Goal: Transaction & Acquisition: Purchase product/service

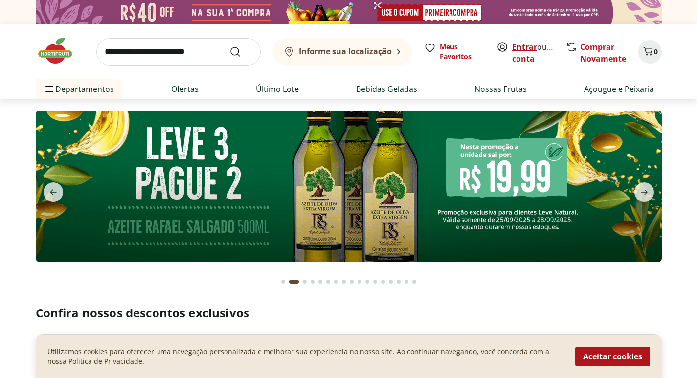
click at [530, 48] on link "Entrar" at bounding box center [524, 47] width 25 height 11
click at [186, 54] on input "search" at bounding box center [178, 51] width 164 height 27
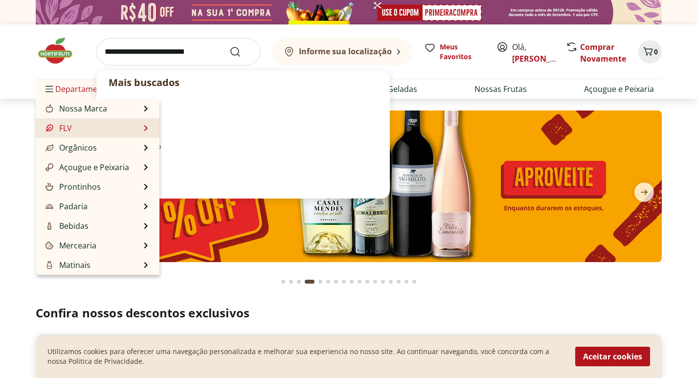
click at [119, 130] on li "FLV FLV Ver tudo do departamento Cogumelos Frutas Legumes Ovos Temperos Frescos…" at bounding box center [98, 128] width 124 height 20
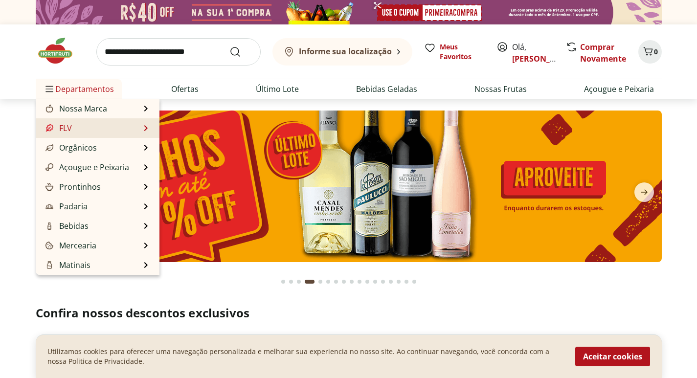
click at [142, 133] on li "FLV FLV Ver tudo do departamento Cogumelos Frutas Legumes Ovos Temperos Frescos…" at bounding box center [98, 128] width 124 height 20
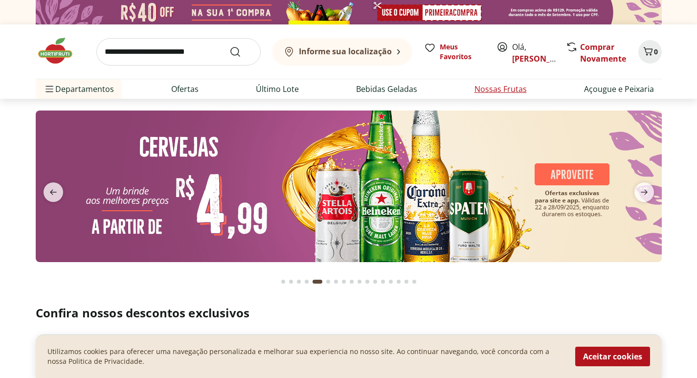
click at [499, 93] on link "Nossas Frutas" at bounding box center [500, 89] width 52 height 12
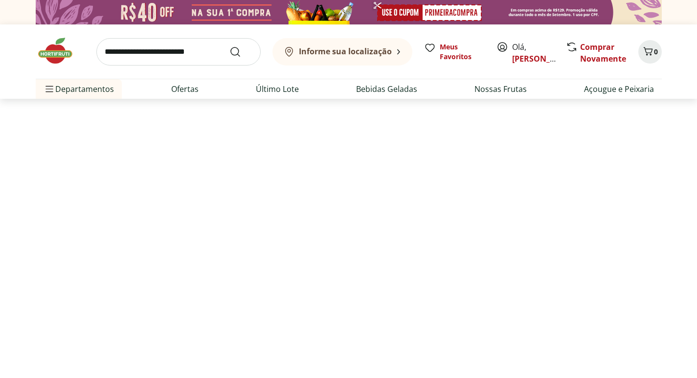
select select "**********"
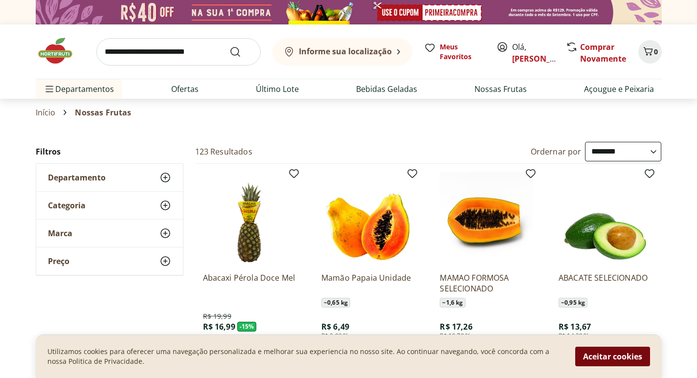
click at [609, 356] on button "Aceitar cookies" at bounding box center [612, 357] width 75 height 20
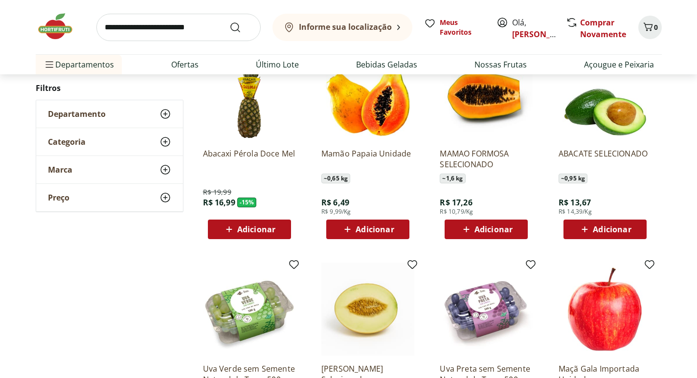
scroll to position [147, 0]
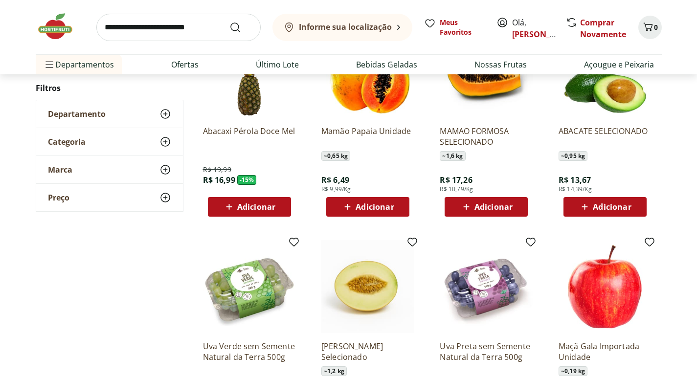
click at [365, 206] on span "Adicionar" at bounding box center [375, 207] width 38 height 8
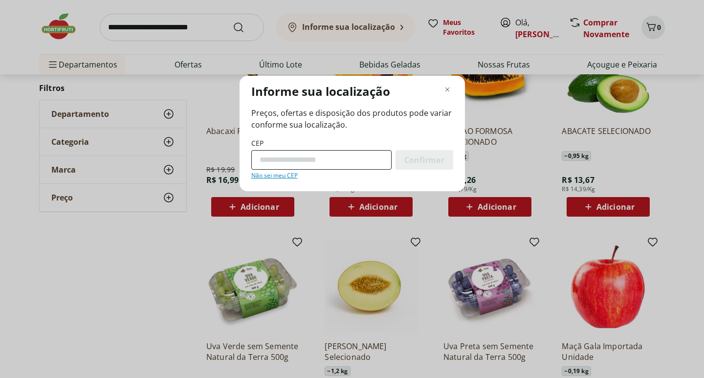
click at [330, 156] on input "CEP" at bounding box center [321, 160] width 140 height 20
type input "*********"
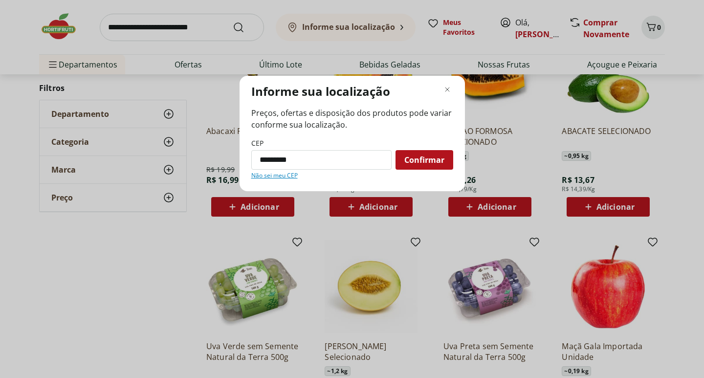
click at [429, 158] on span "Confirmar" at bounding box center [424, 160] width 40 height 8
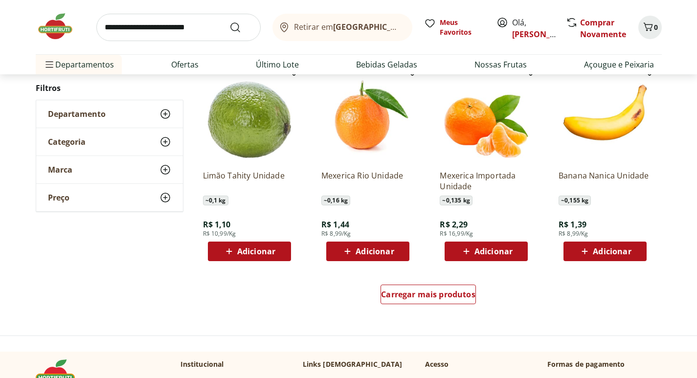
scroll to position [538, 0]
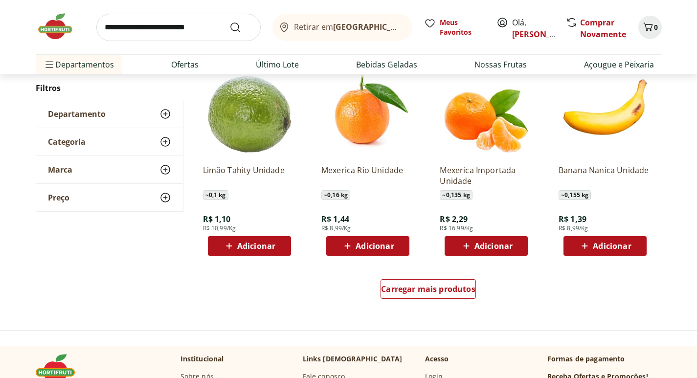
click at [257, 243] on span "Adicionar" at bounding box center [256, 246] width 38 height 8
click at [487, 254] on div "Adicionar" at bounding box center [485, 246] width 67 height 18
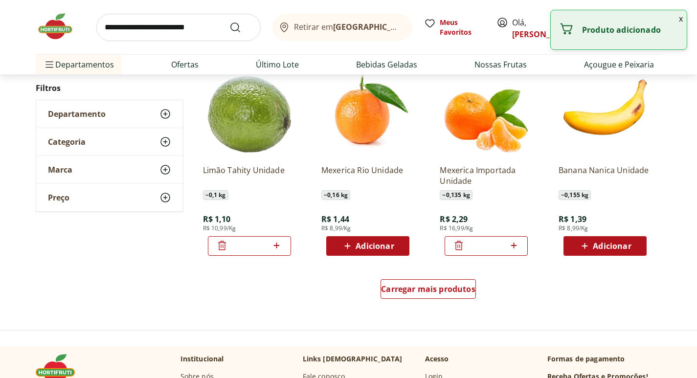
click at [515, 246] on icon at bounding box center [514, 246] width 6 height 6
type input "*"
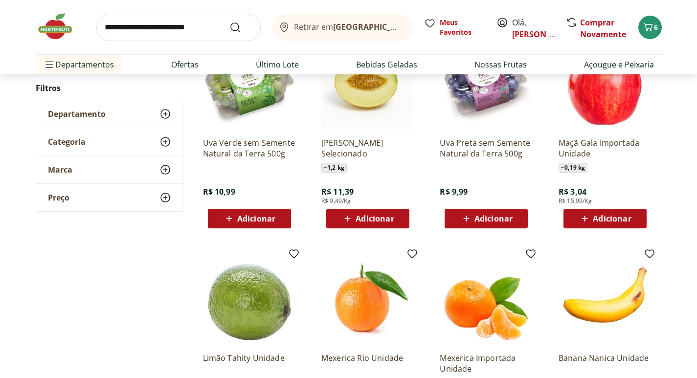
scroll to position [342, 0]
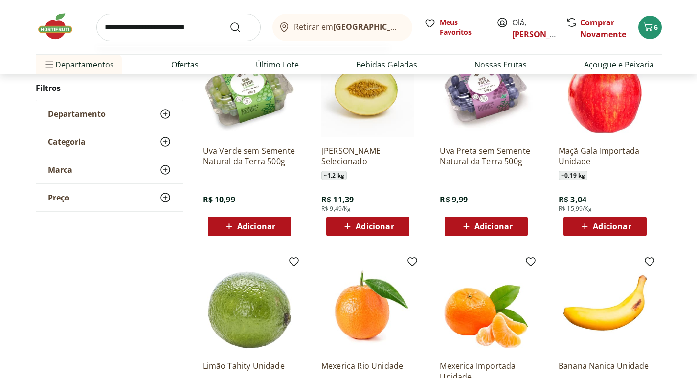
click at [152, 33] on input "search" at bounding box center [178, 27] width 164 height 27
type input "*****"
click at [229, 22] on button "Submit Search" at bounding box center [240, 28] width 23 height 12
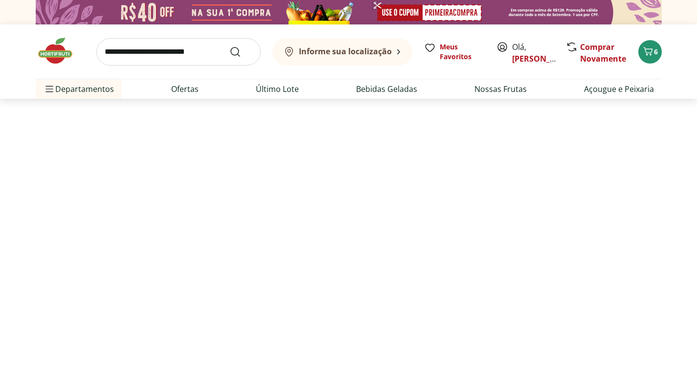
select select "**********"
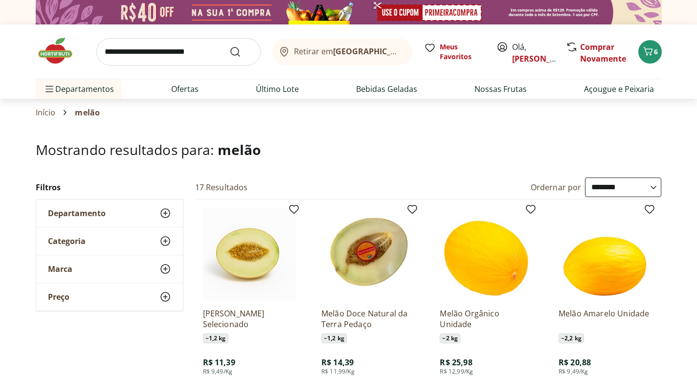
scroll to position [147, 0]
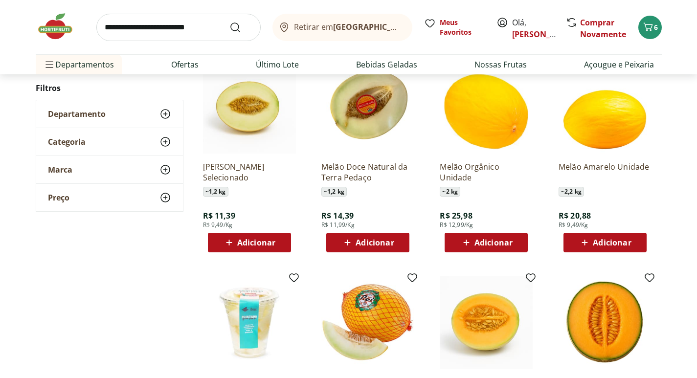
click at [580, 245] on icon at bounding box center [584, 243] width 12 height 12
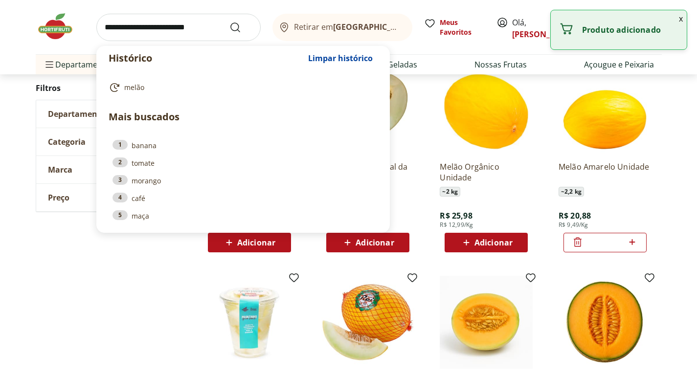
click at [157, 33] on input "search" at bounding box center [178, 27] width 164 height 27
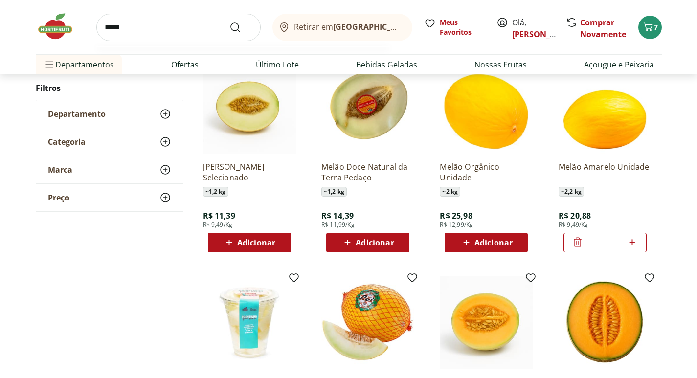
type input "*****"
click at [229, 22] on button "Submit Search" at bounding box center [240, 28] width 23 height 12
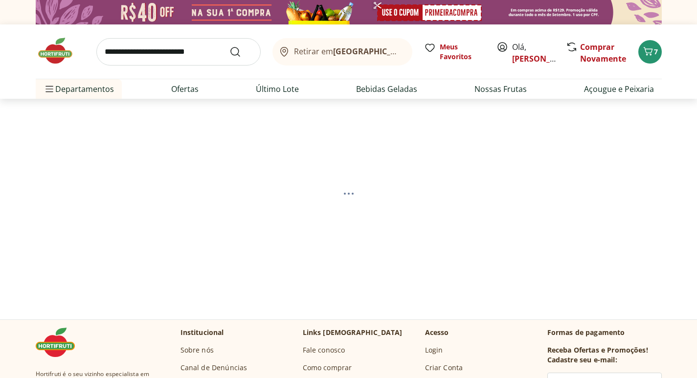
select select "**********"
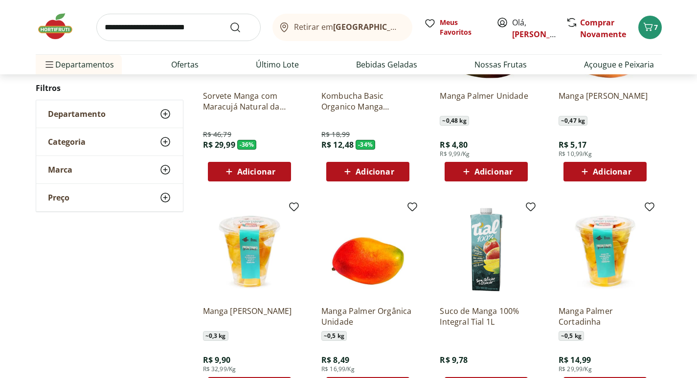
scroll to position [196, 0]
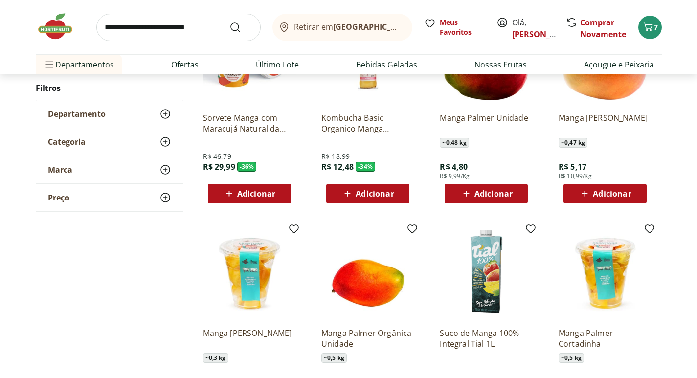
click at [490, 198] on span "Adicionar" at bounding box center [493, 194] width 38 height 8
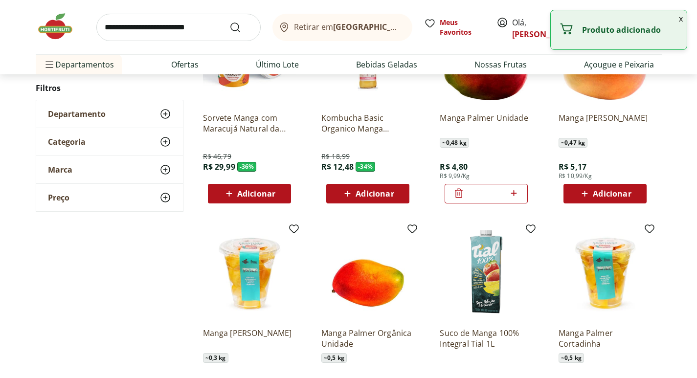
click at [512, 194] on icon at bounding box center [514, 193] width 12 height 12
type input "*"
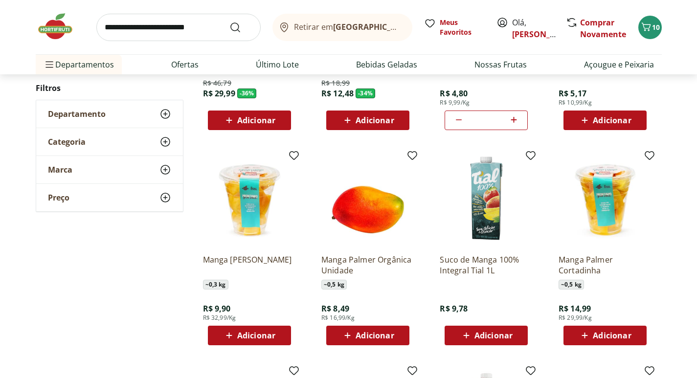
scroll to position [147, 0]
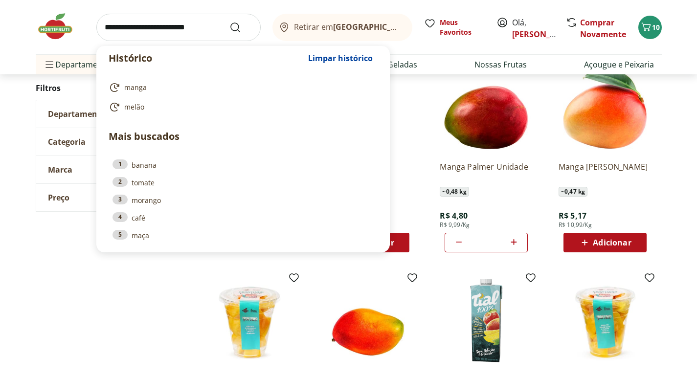
click at [128, 31] on input "search" at bounding box center [178, 27] width 164 height 27
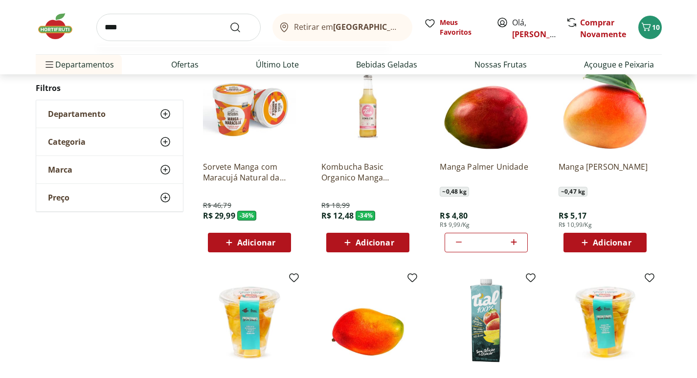
type input "****"
click at [229, 22] on button "Submit Search" at bounding box center [240, 28] width 23 height 12
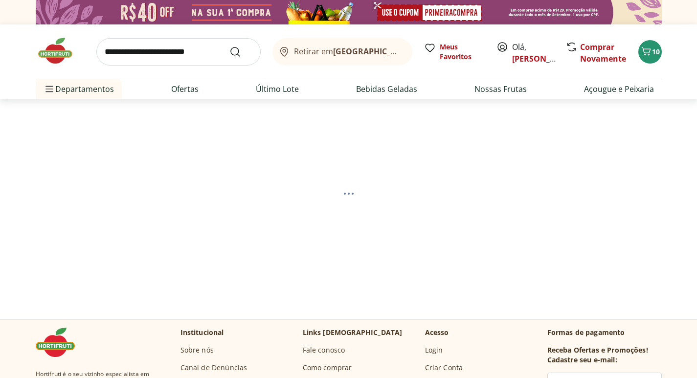
select select "**********"
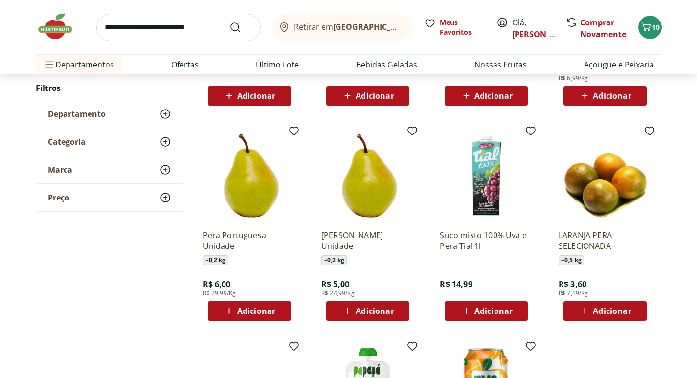
scroll to position [342, 0]
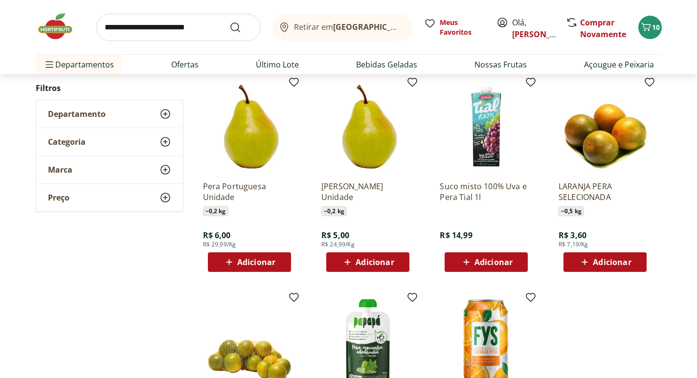
click at [348, 260] on icon at bounding box center [347, 262] width 12 height 12
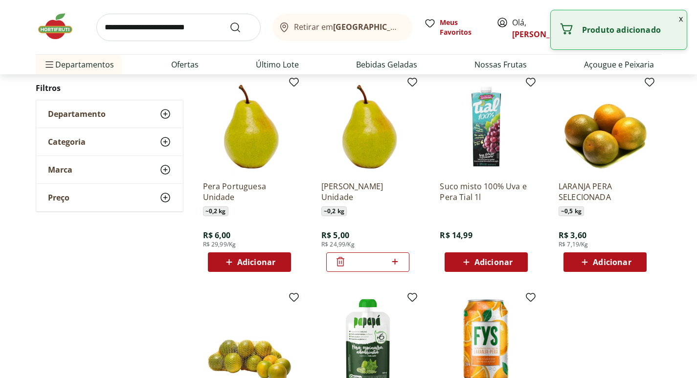
click at [399, 262] on icon at bounding box center [395, 262] width 12 height 12
type input "*"
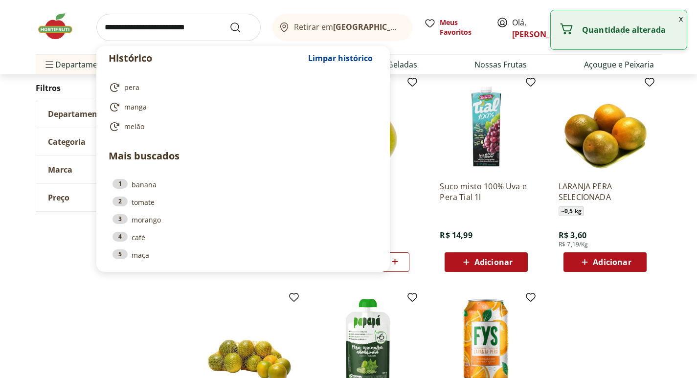
click at [118, 28] on input "search" at bounding box center [178, 27] width 164 height 27
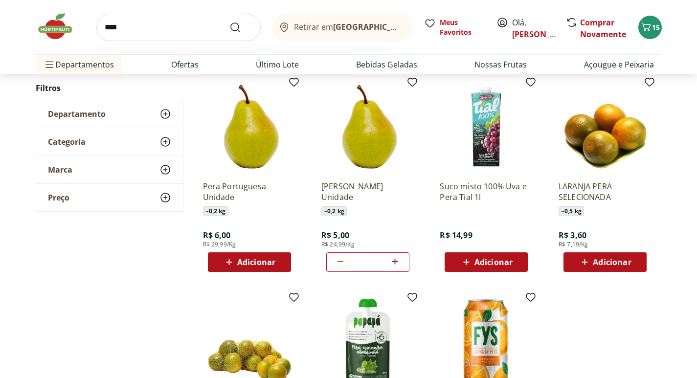
type input "****"
click at [229, 22] on button "Submit Search" at bounding box center [240, 28] width 23 height 12
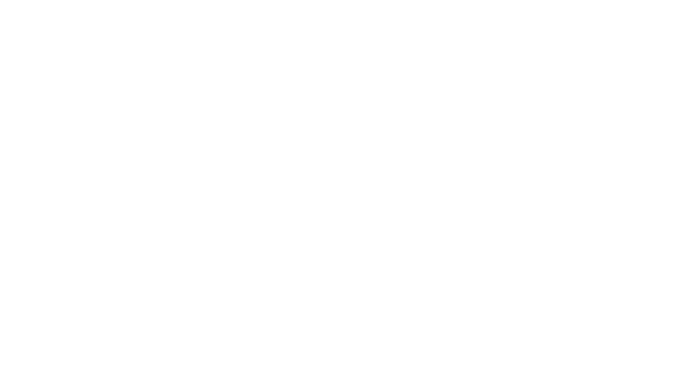
select select "**********"
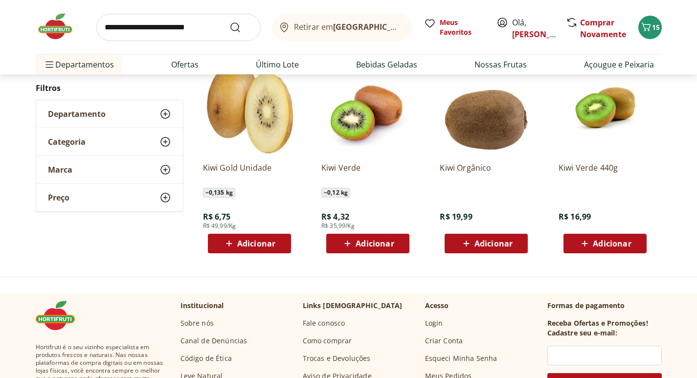
scroll to position [147, 0]
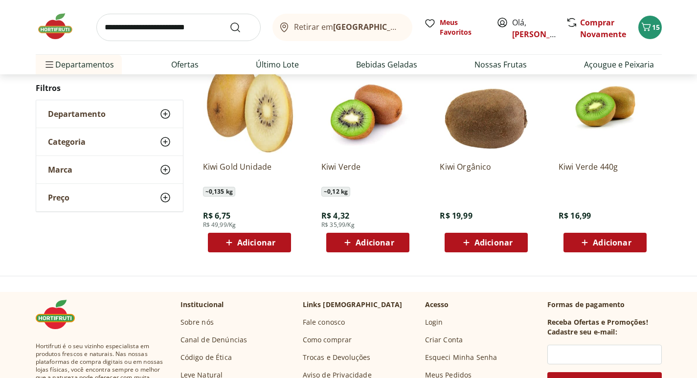
click at [254, 251] on button "Adicionar" at bounding box center [249, 243] width 83 height 20
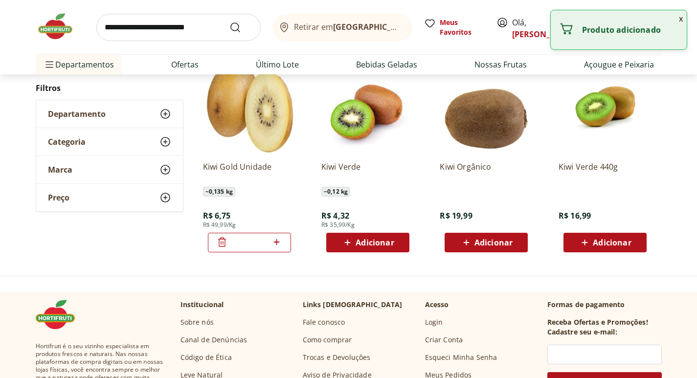
click at [273, 244] on icon at bounding box center [276, 242] width 12 height 12
type input "*"
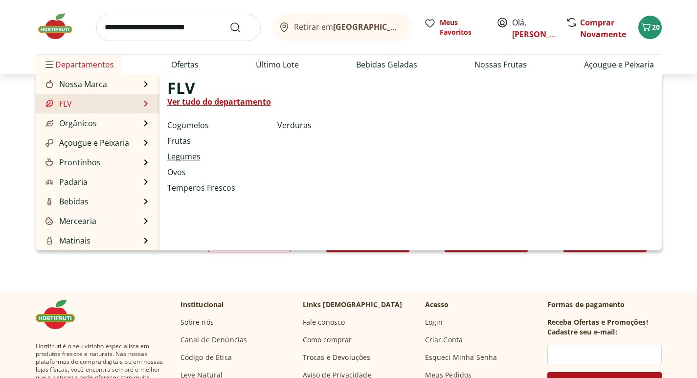
click at [190, 154] on link "Legumes" at bounding box center [183, 157] width 33 height 12
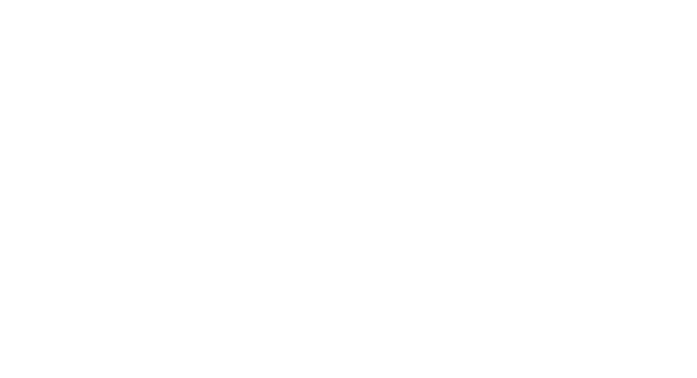
select select "**********"
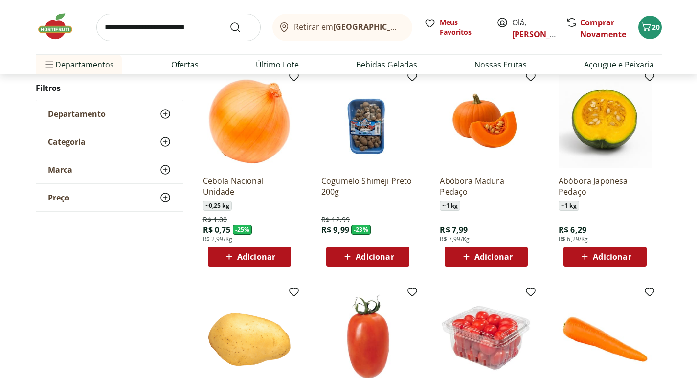
scroll to position [98, 0]
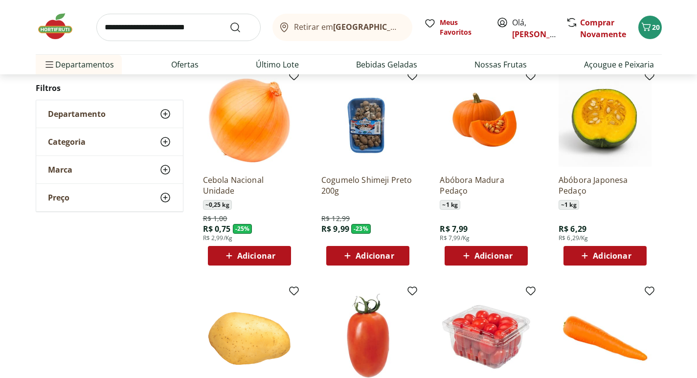
click at [612, 259] on span "Adicionar" at bounding box center [612, 256] width 38 height 8
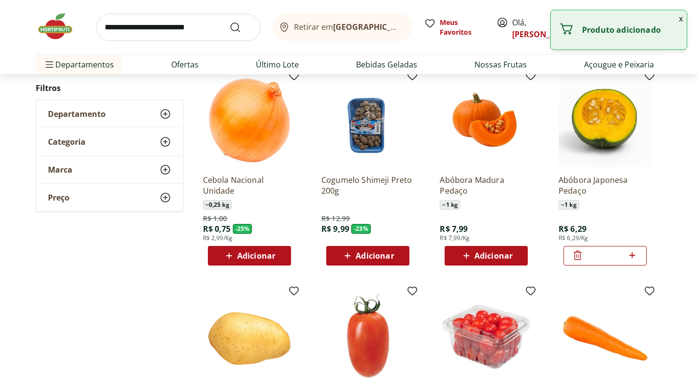
click at [261, 252] on span "Adicionar" at bounding box center [256, 256] width 38 height 8
click at [282, 251] on icon at bounding box center [276, 255] width 12 height 12
type input "*"
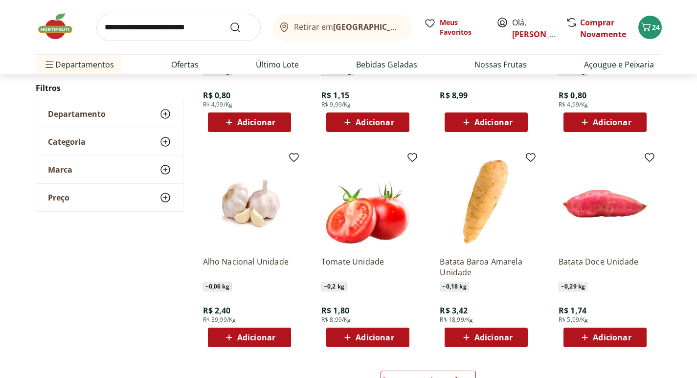
scroll to position [440, 0]
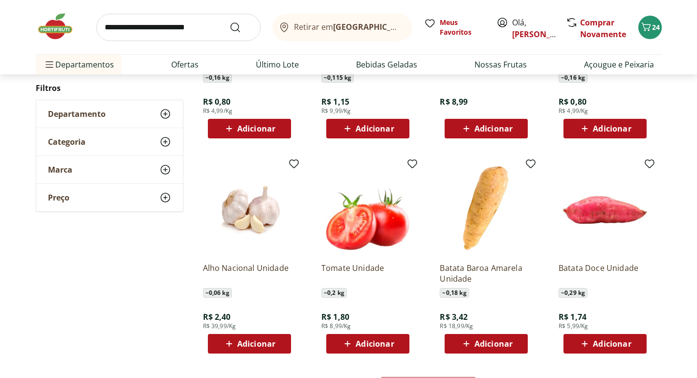
click at [580, 130] on icon at bounding box center [584, 129] width 12 height 12
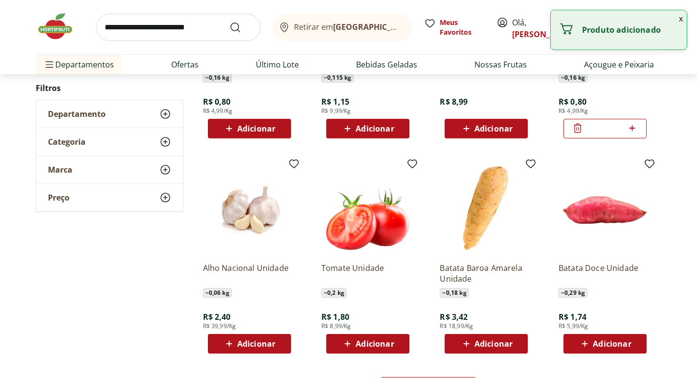
click at [632, 125] on icon at bounding box center [632, 128] width 12 height 12
type input "*"
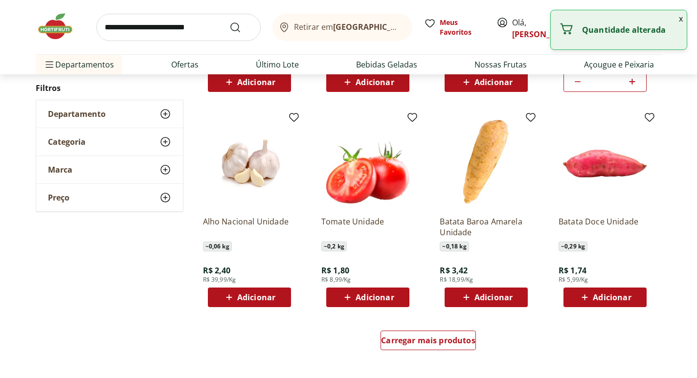
scroll to position [538, 0]
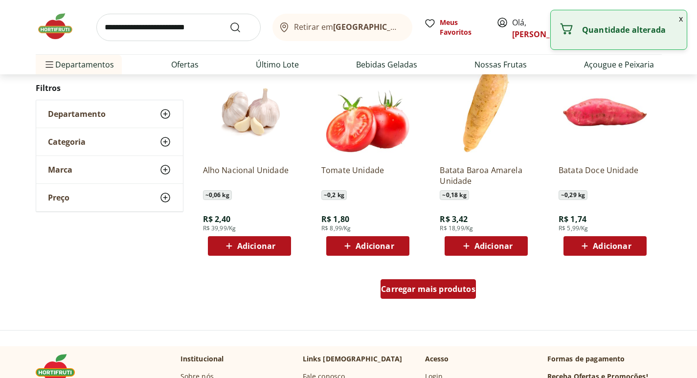
click at [415, 295] on div "Carregar mais produtos" at bounding box center [427, 289] width 95 height 20
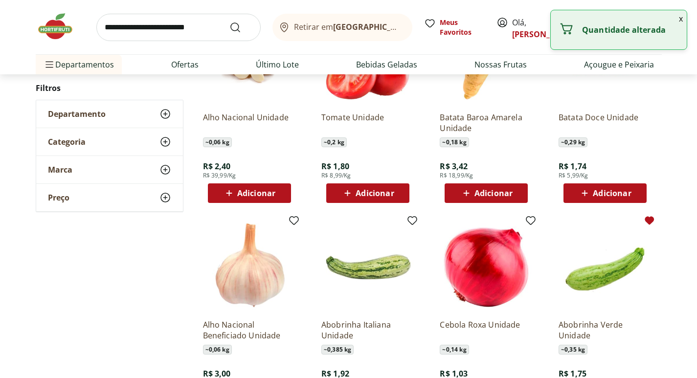
scroll to position [685, 0]
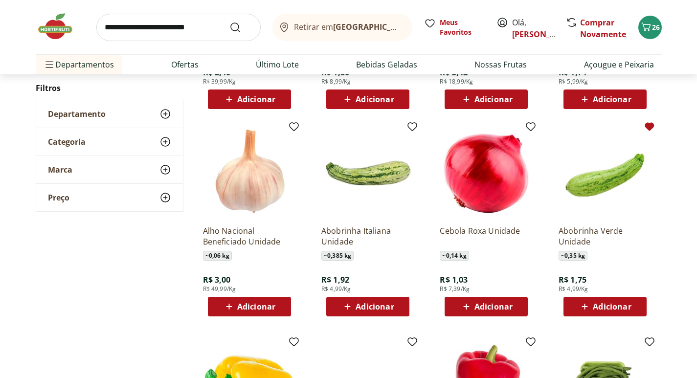
click at [608, 300] on div "Adicionar" at bounding box center [604, 307] width 67 height 18
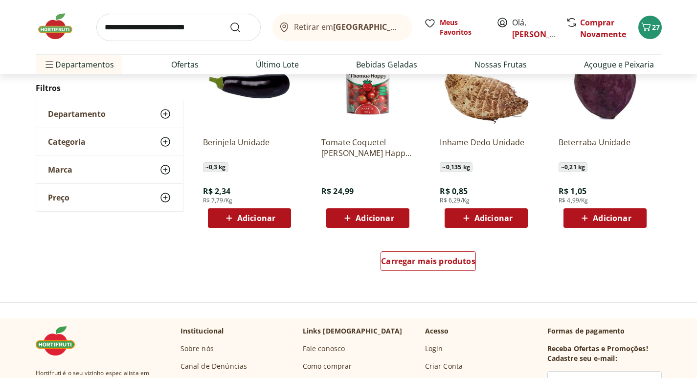
scroll to position [1223, 0]
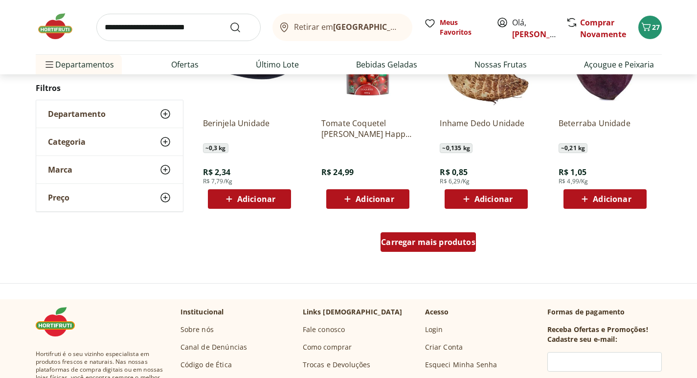
click at [439, 249] on div "Carregar mais produtos" at bounding box center [427, 242] width 95 height 20
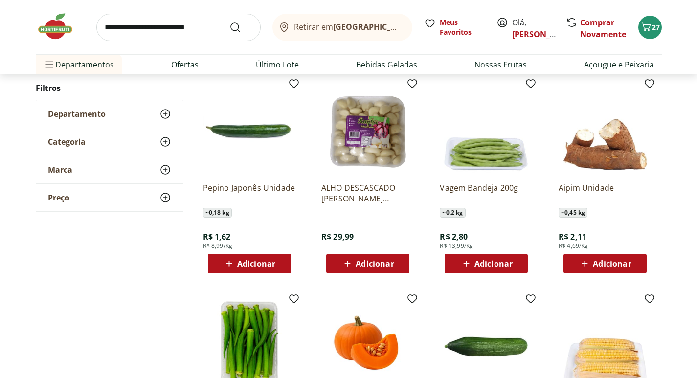
scroll to position [1369, 0]
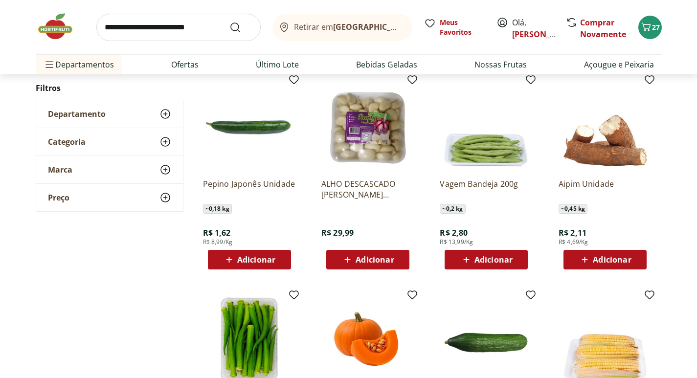
click at [495, 257] on span "Adicionar" at bounding box center [493, 260] width 38 height 8
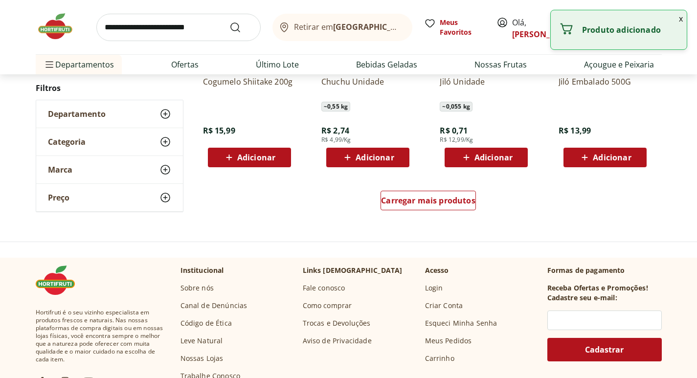
scroll to position [1907, 0]
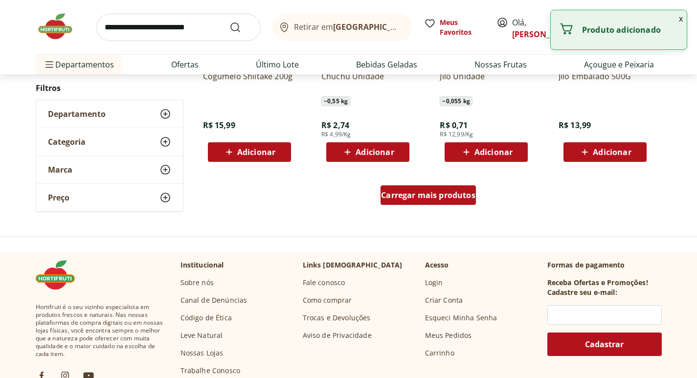
click at [424, 199] on span "Carregar mais produtos" at bounding box center [428, 195] width 94 height 8
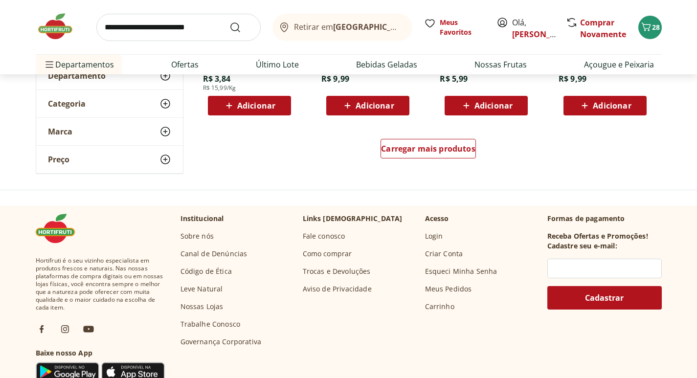
scroll to position [2592, 0]
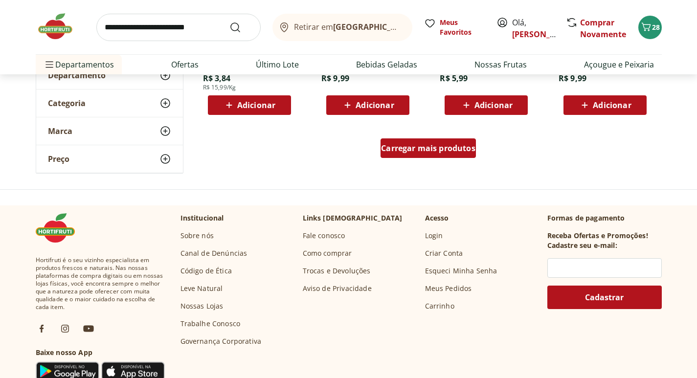
click at [435, 151] on span "Carregar mais produtos" at bounding box center [428, 148] width 94 height 8
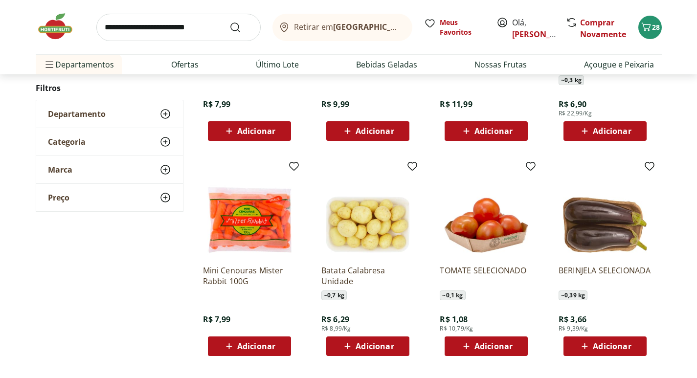
scroll to position [2983, 0]
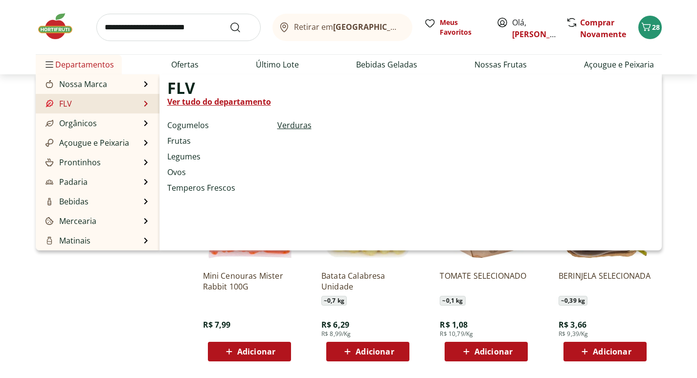
click at [298, 126] on link "Verduras" at bounding box center [294, 125] width 34 height 12
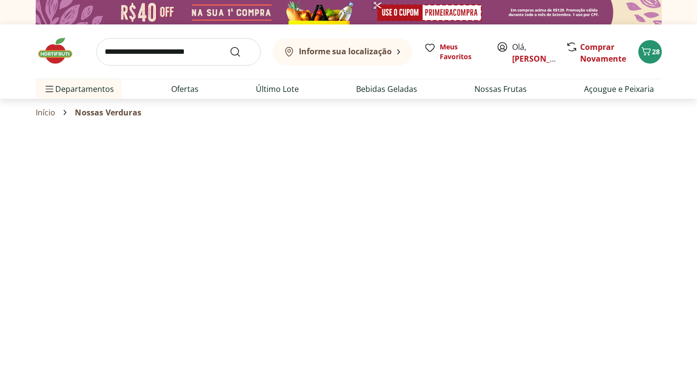
select select "**********"
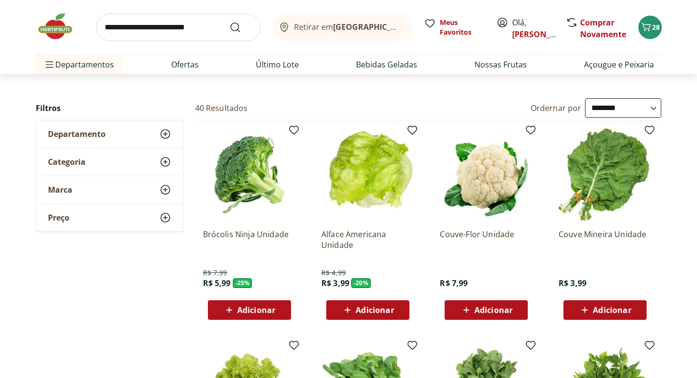
scroll to position [49, 0]
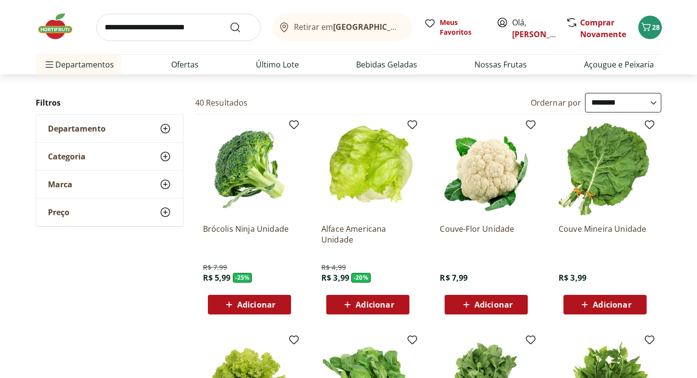
click at [249, 309] on span "Adicionar" at bounding box center [256, 305] width 38 height 8
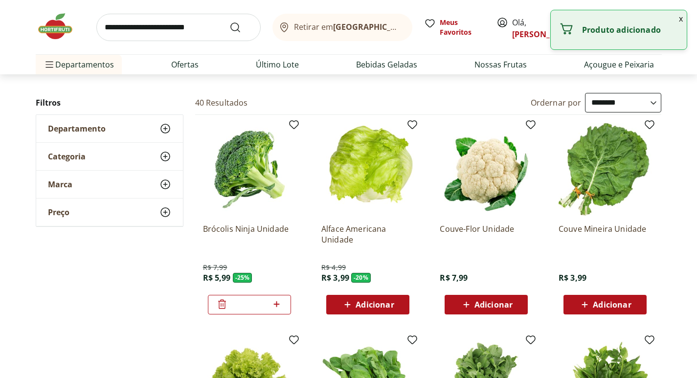
click at [482, 301] on span "Adicionar" at bounding box center [493, 305] width 38 height 8
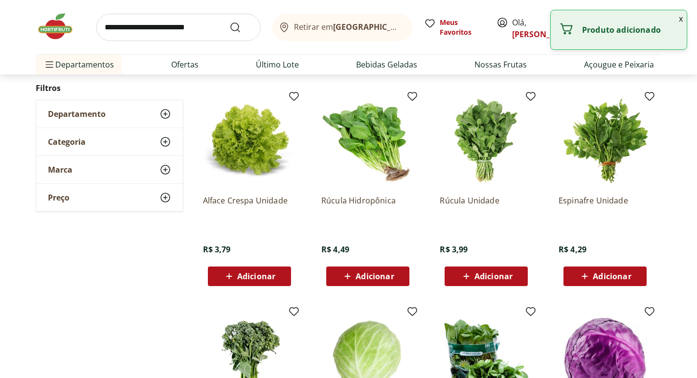
scroll to position [293, 0]
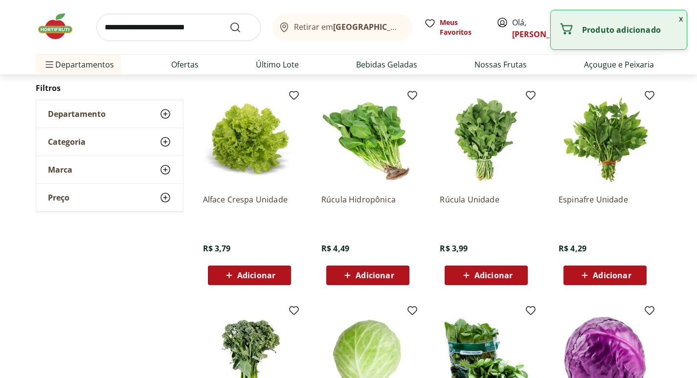
click at [476, 279] on span "Adicionar" at bounding box center [493, 275] width 38 height 8
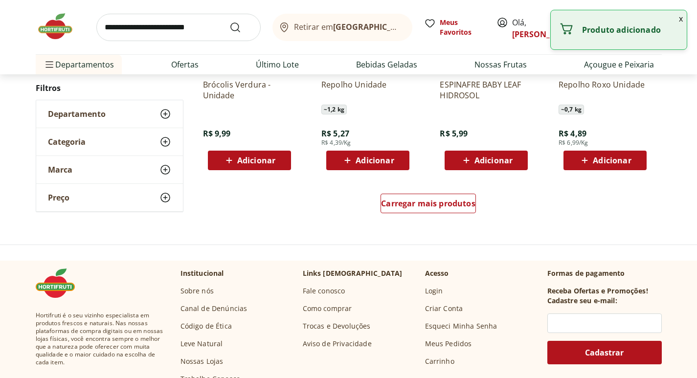
scroll to position [636, 0]
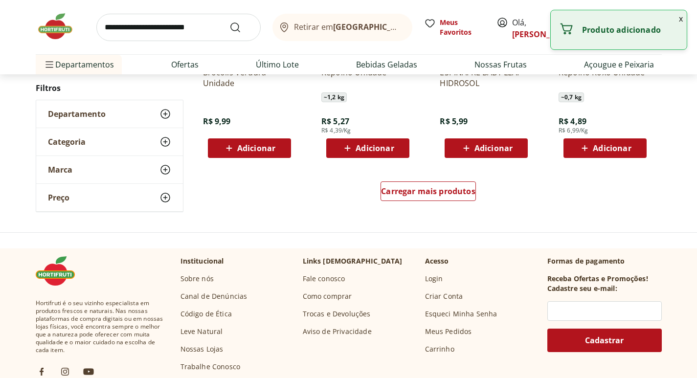
click at [136, 28] on input "search" at bounding box center [178, 27] width 164 height 27
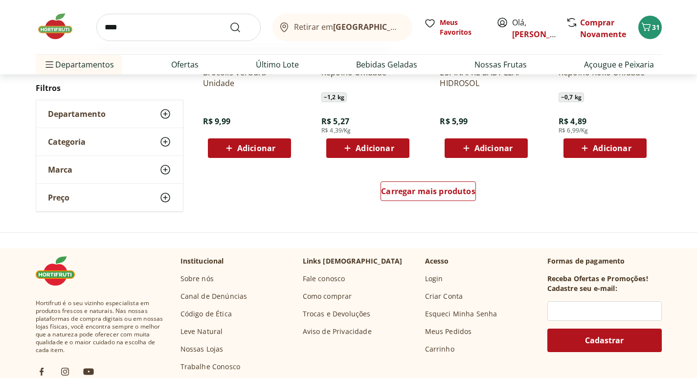
type input "****"
click at [229, 22] on button "Submit Search" at bounding box center [240, 28] width 23 height 12
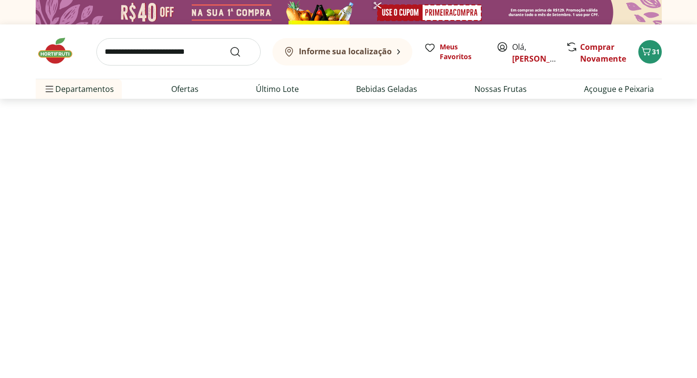
select select "**********"
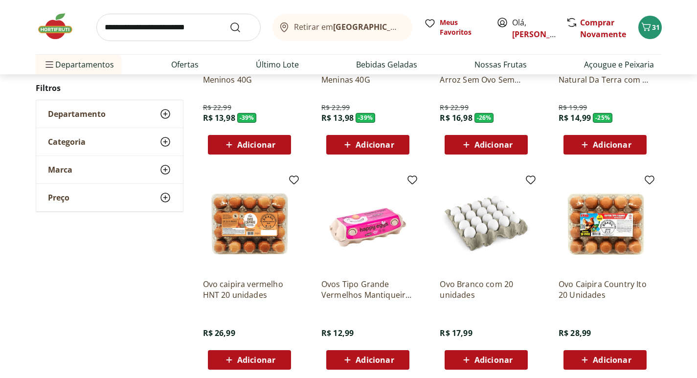
scroll to position [342, 0]
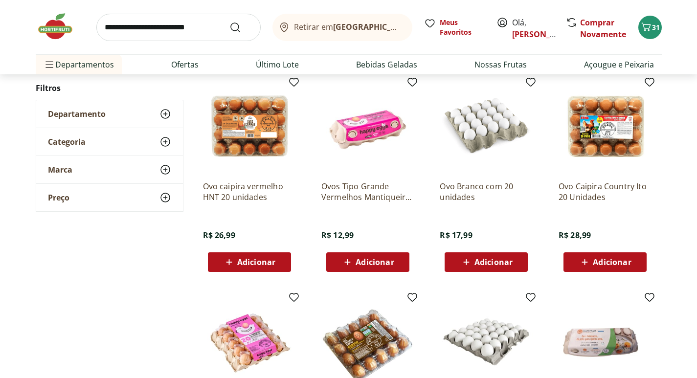
click at [505, 268] on div "Adicionar" at bounding box center [485, 262] width 67 height 18
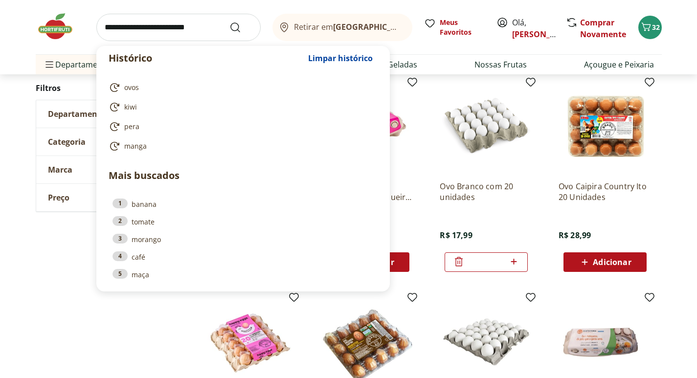
click at [156, 31] on input "search" at bounding box center [178, 27] width 164 height 27
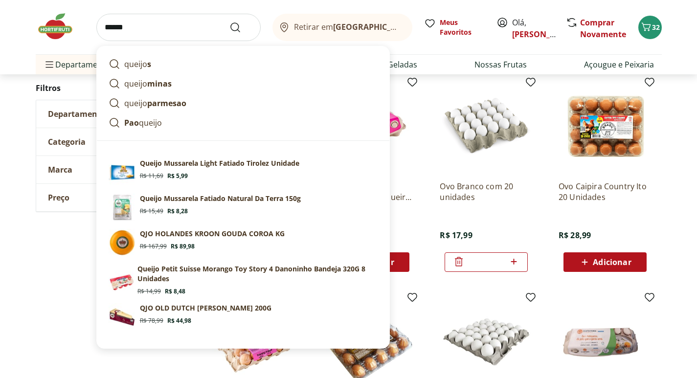
type input "******"
click at [229, 22] on button "Submit Search" at bounding box center [240, 28] width 23 height 12
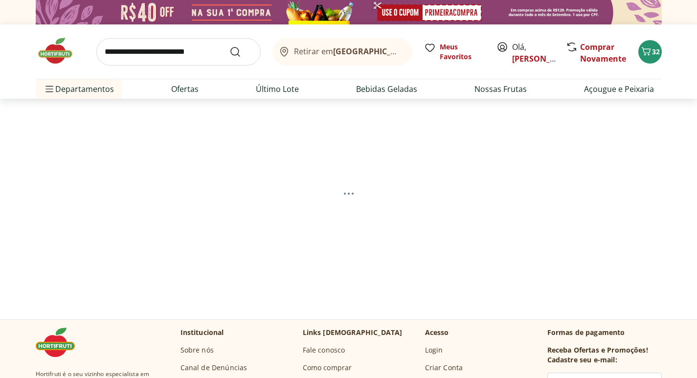
select select "**********"
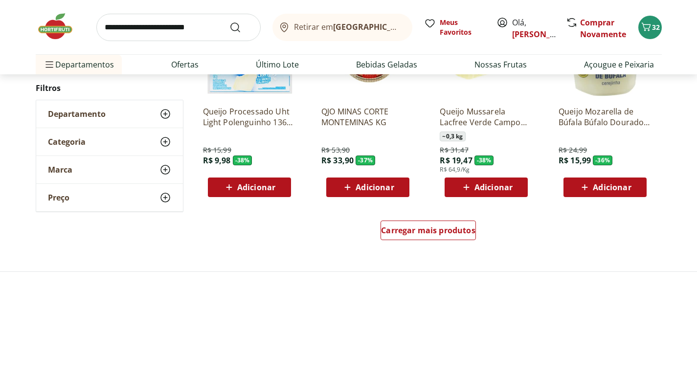
scroll to position [685, 0]
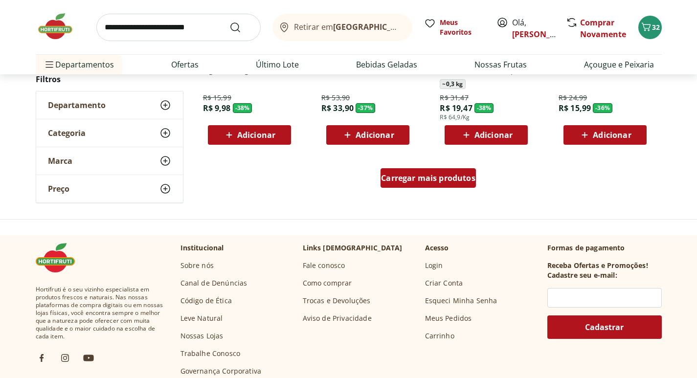
click at [420, 177] on span "Carregar mais produtos" at bounding box center [428, 178] width 94 height 8
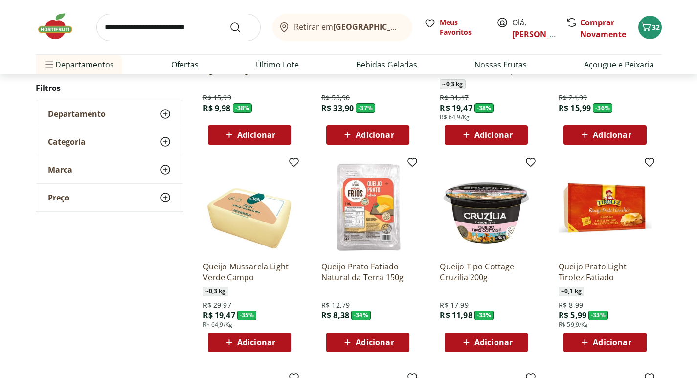
click at [161, 27] on input "search" at bounding box center [178, 27] width 164 height 27
type input "*********"
click at [229, 22] on button "Submit Search" at bounding box center [240, 28] width 23 height 12
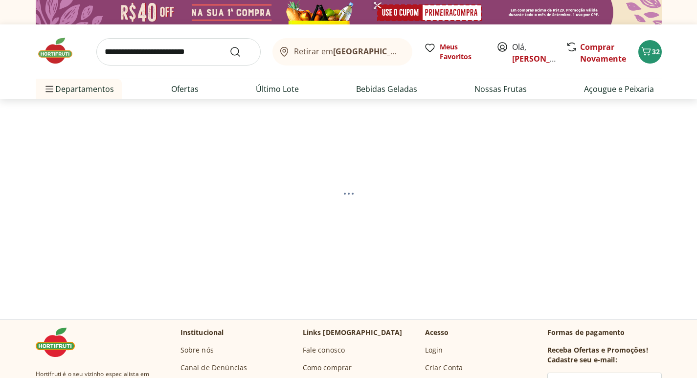
select select "**********"
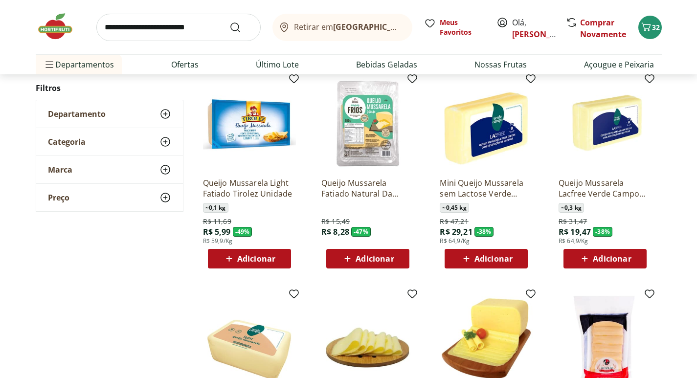
scroll to position [147, 0]
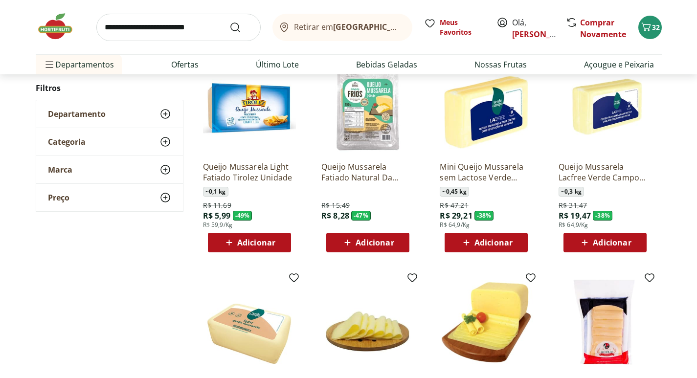
click at [343, 240] on icon at bounding box center [347, 243] width 12 height 12
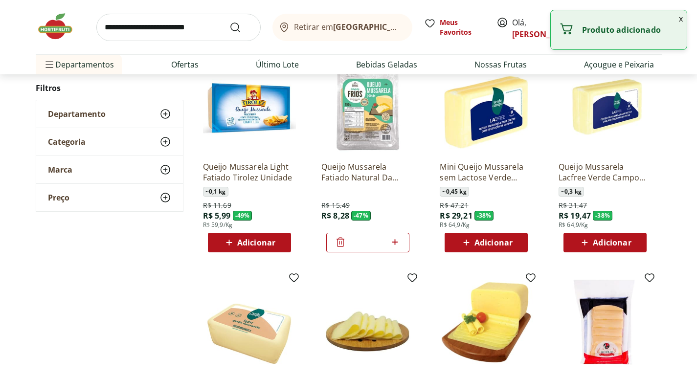
click at [397, 243] on icon at bounding box center [395, 242] width 12 height 12
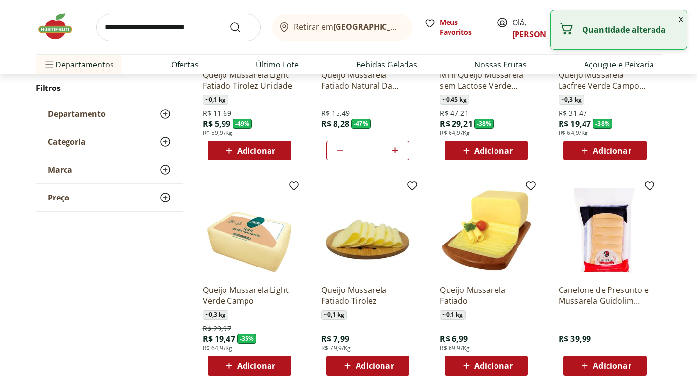
scroll to position [245, 0]
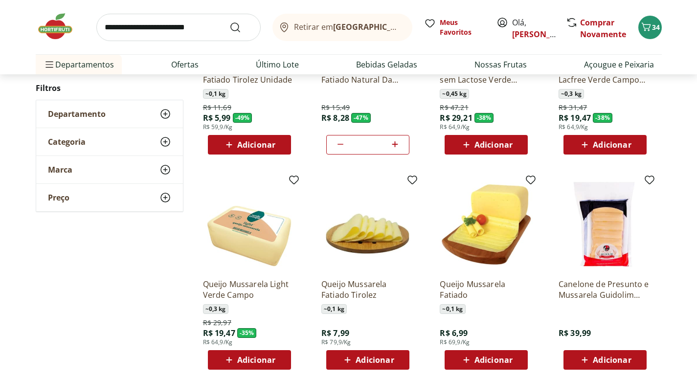
click at [340, 145] on icon at bounding box center [340, 144] width 12 height 12
type input "*"
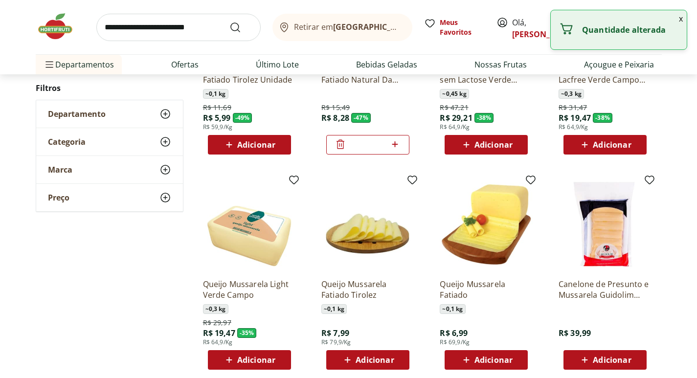
click at [340, 145] on icon at bounding box center [340, 144] width 12 height 12
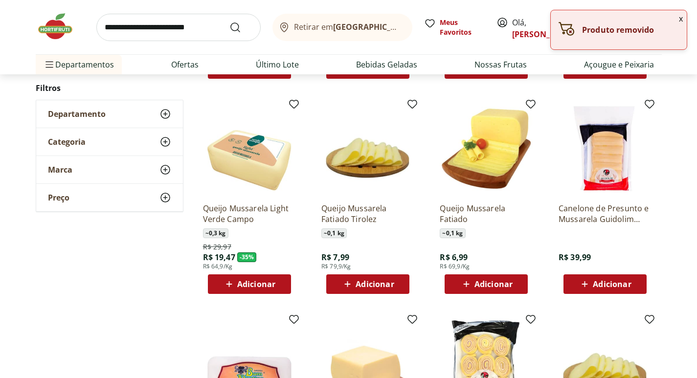
scroll to position [342, 0]
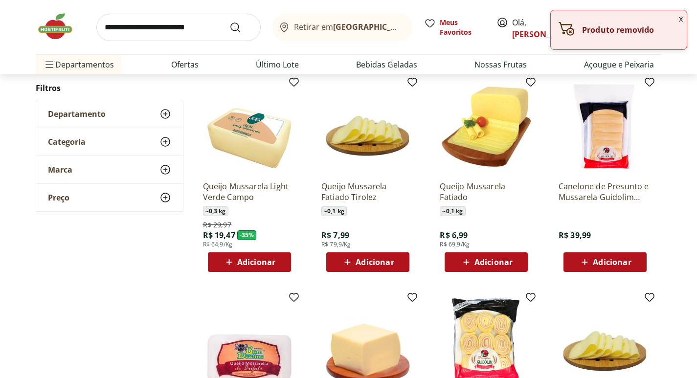
click at [487, 263] on span "Adicionar" at bounding box center [493, 262] width 38 height 8
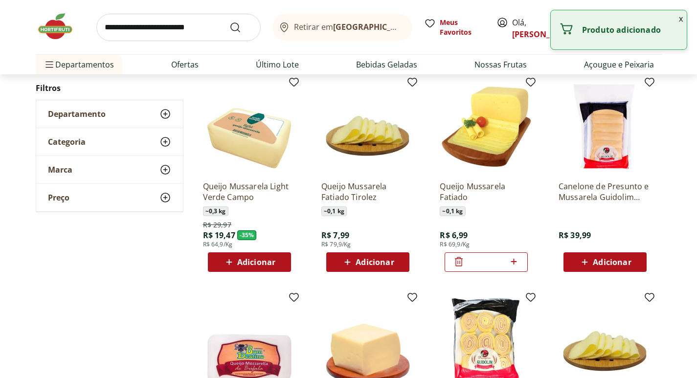
click at [514, 262] on icon at bounding box center [514, 262] width 6 height 6
type input "*"
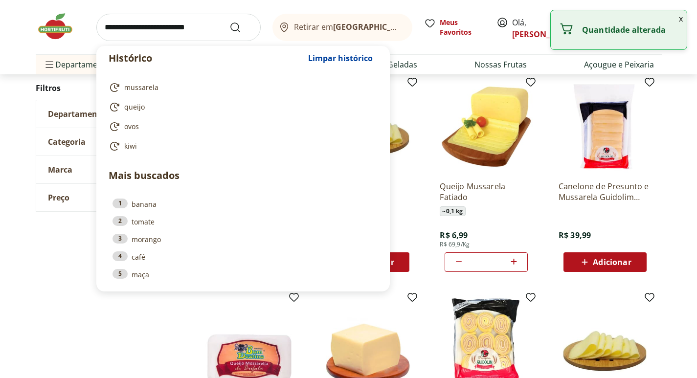
click at [177, 28] on input "search" at bounding box center [178, 27] width 164 height 27
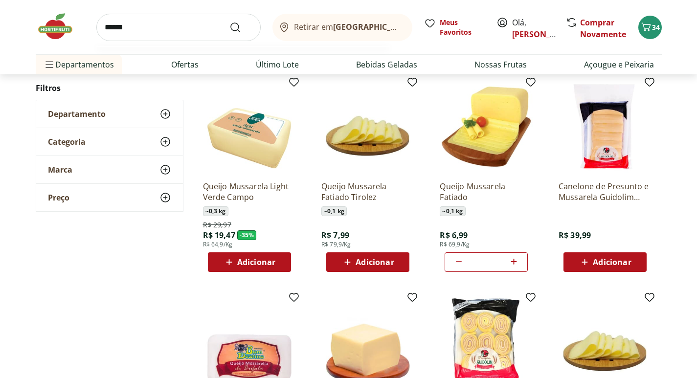
type input "******"
click at [229, 22] on button "Submit Search" at bounding box center [240, 28] width 23 height 12
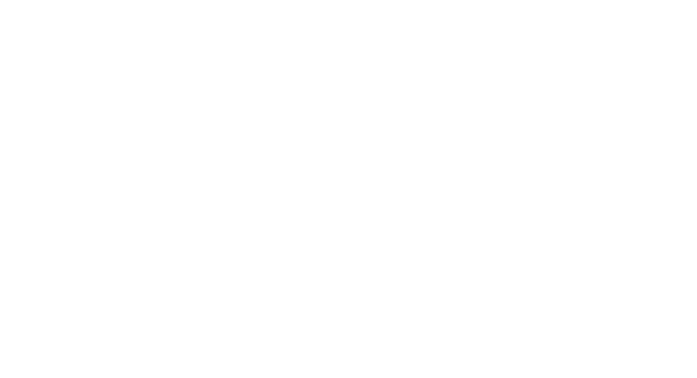
select select "**********"
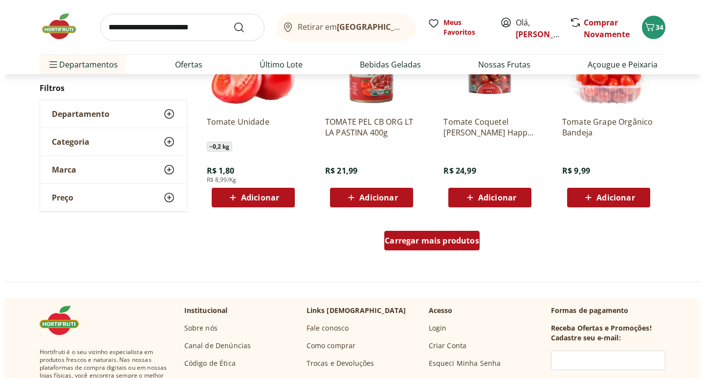
scroll to position [636, 0]
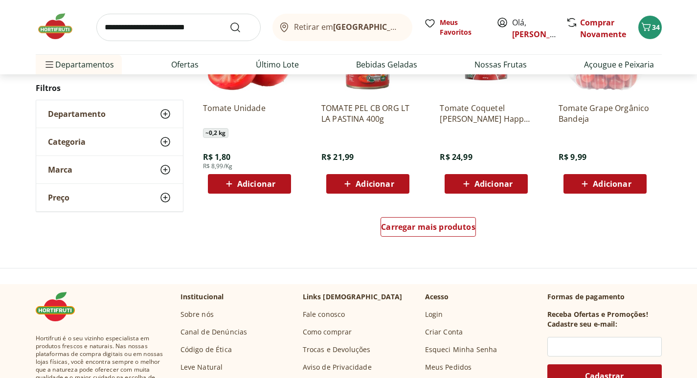
click at [263, 186] on span "Adicionar" at bounding box center [256, 184] width 38 height 8
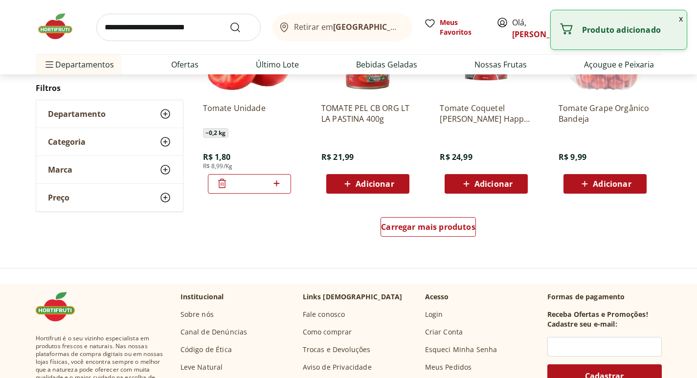
click at [282, 184] on icon at bounding box center [276, 184] width 12 height 12
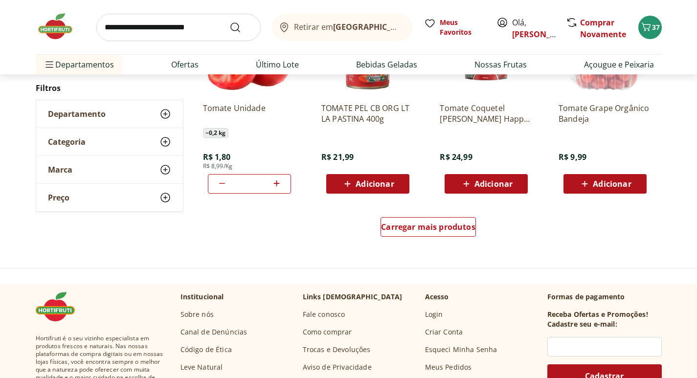
click at [282, 184] on icon at bounding box center [276, 184] width 12 height 12
type input "*"
click at [654, 28] on span "38" at bounding box center [656, 26] width 8 height 9
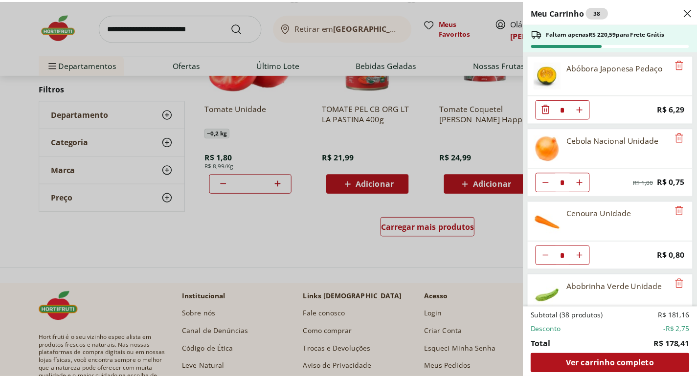
scroll to position [440, 0]
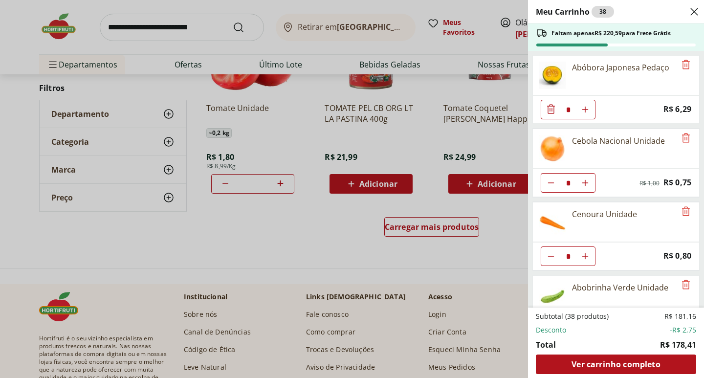
click at [176, 26] on div "Meu Carrinho 38 Faltam apenas R$ 220,59 para Frete Grátis Limão Tahity Unidade …" at bounding box center [352, 189] width 704 height 378
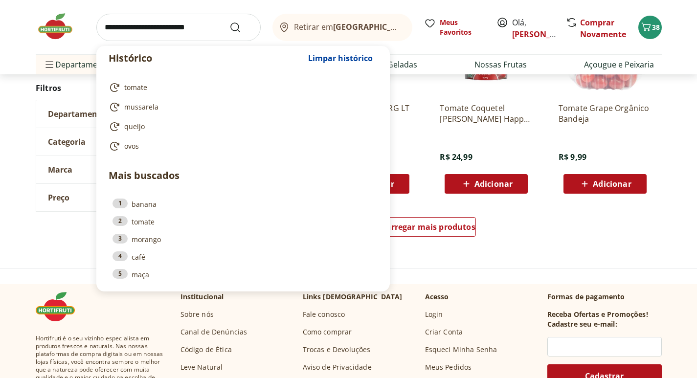
click at [176, 26] on input "search" at bounding box center [178, 27] width 164 height 27
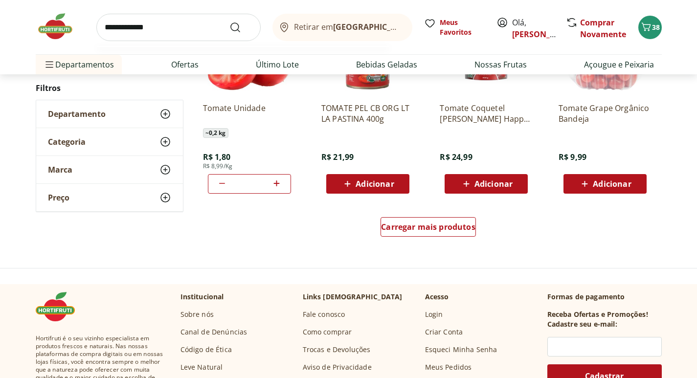
type input "**********"
click at [229, 22] on button "Submit Search" at bounding box center [240, 28] width 23 height 12
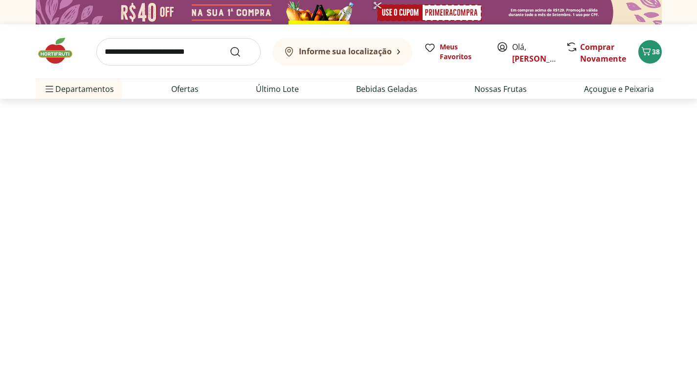
select select "**********"
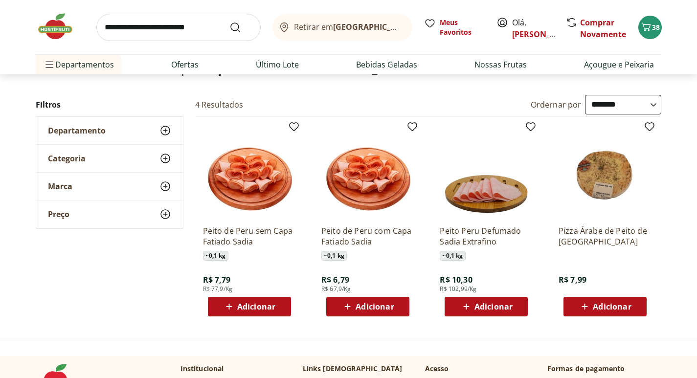
scroll to position [98, 0]
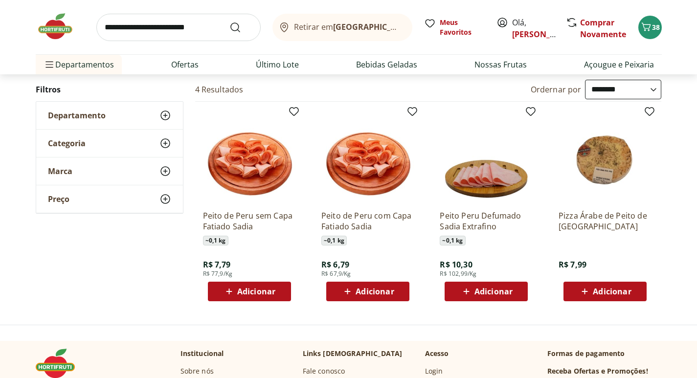
click at [371, 288] on span "Adicionar" at bounding box center [375, 292] width 38 height 8
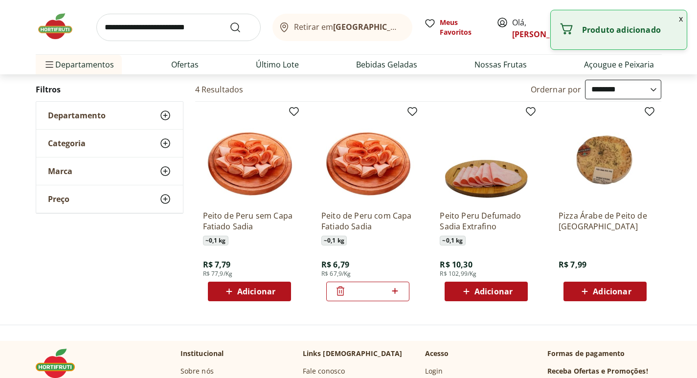
click at [394, 288] on icon at bounding box center [395, 291] width 12 height 12
type input "*"
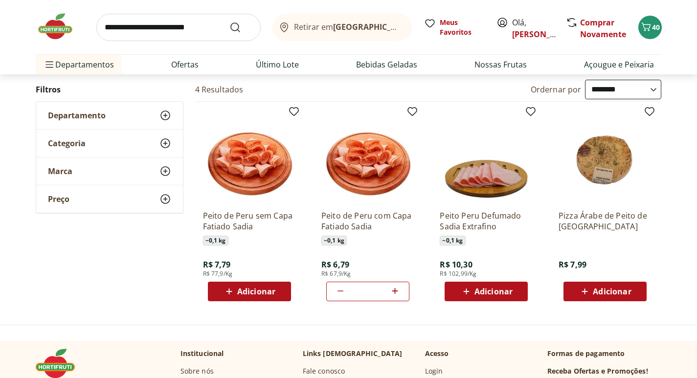
click at [165, 28] on input "search" at bounding box center [178, 27] width 164 height 27
type input "******"
click at [229, 22] on button "Submit Search" at bounding box center [240, 28] width 23 height 12
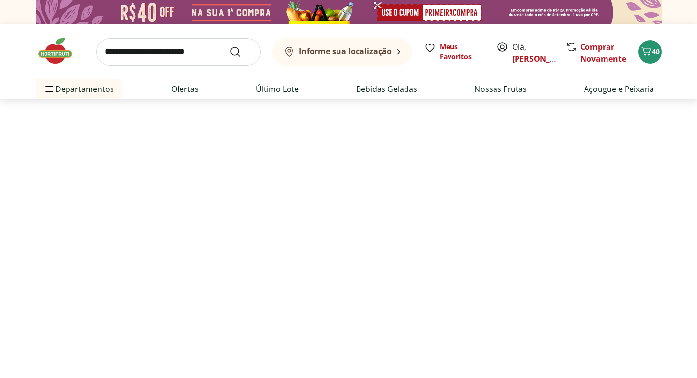
select select "**********"
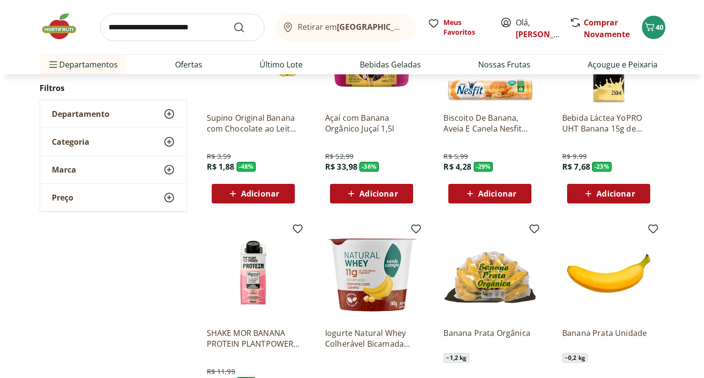
scroll to position [391, 0]
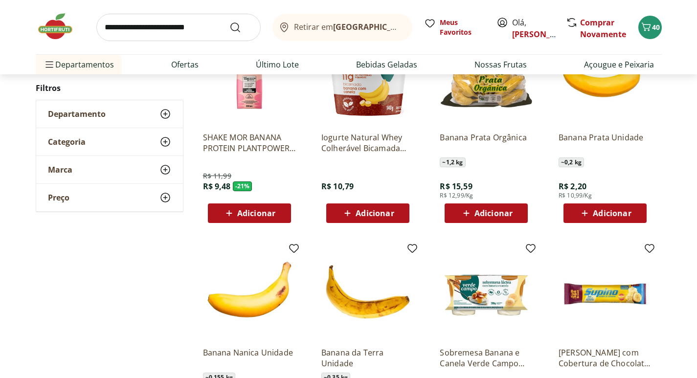
click at [617, 214] on span "Adicionar" at bounding box center [612, 213] width 38 height 8
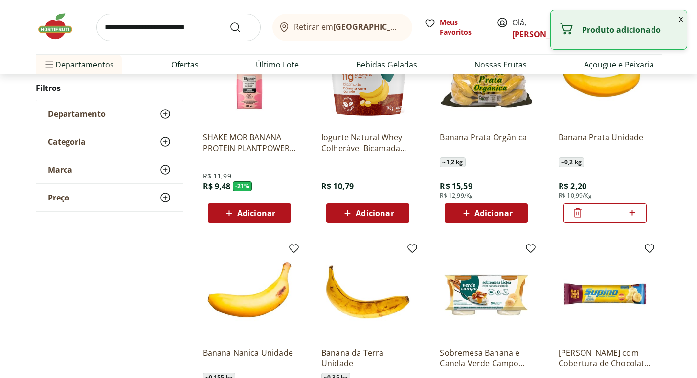
click at [635, 213] on icon at bounding box center [632, 213] width 6 height 6
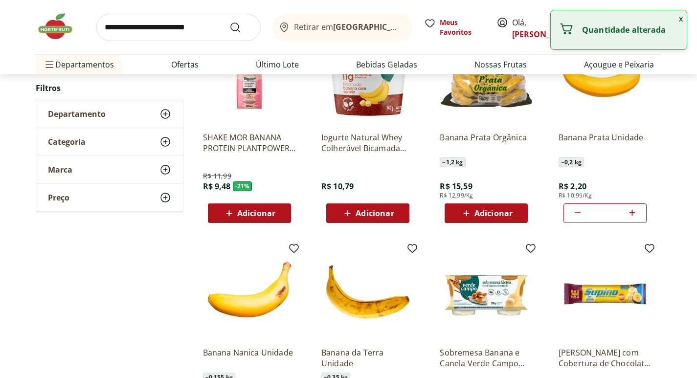
click at [635, 213] on icon at bounding box center [632, 213] width 6 height 6
type input "**"
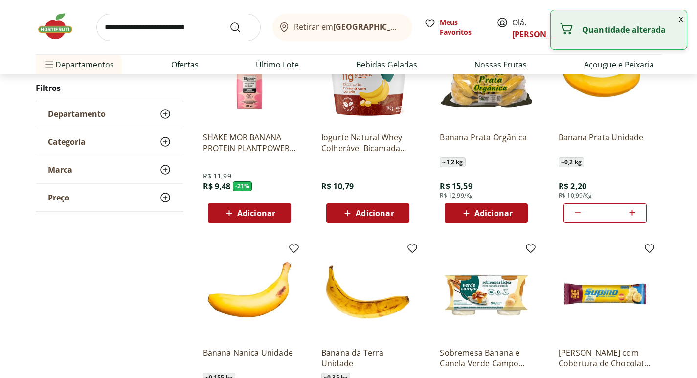
click at [671, 146] on div "**********" at bounding box center [348, 141] width 697 height 711
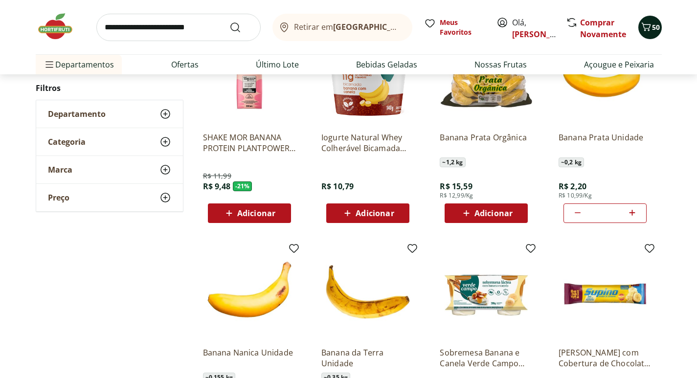
click at [650, 32] on icon "Carrinho" at bounding box center [646, 27] width 12 height 12
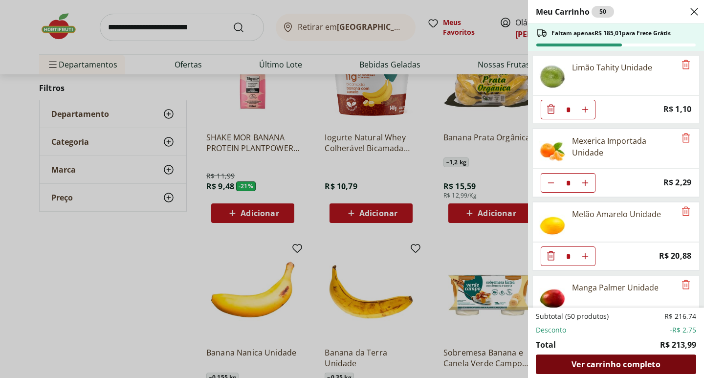
click at [585, 367] on span "Ver carrinho completo" at bounding box center [616, 364] width 89 height 8
